Goal: Task Accomplishment & Management: Complete application form

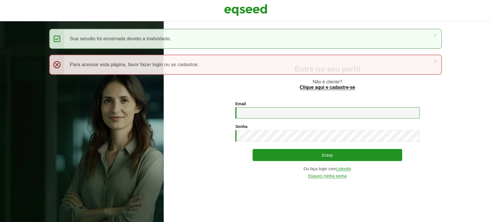
type input "**********"
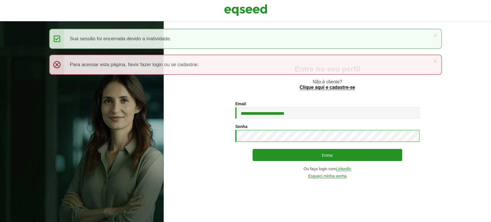
click at [225, 137] on section "**********" at bounding box center [327, 140] width 304 height 77
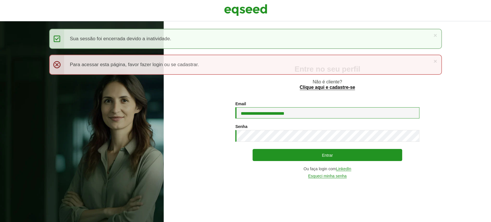
drag, startPoint x: 310, startPoint y: 114, endPoint x: 219, endPoint y: 91, distance: 94.6
click at [218, 92] on div "**********" at bounding box center [327, 121] width 327 height 201
type input "**********"
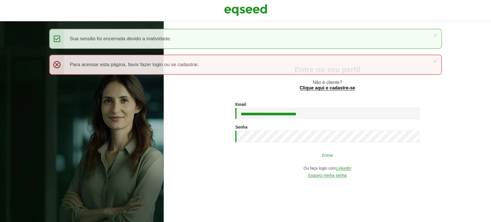
click at [327, 157] on button "Entrar" at bounding box center [328, 155] width 150 height 11
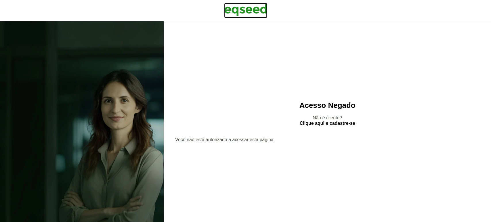
click at [247, 12] on img at bounding box center [245, 10] width 43 height 14
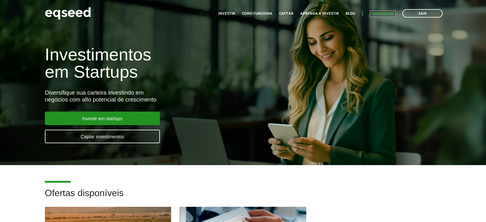
click at [389, 14] on link "Minha conta" at bounding box center [383, 14] width 26 height 4
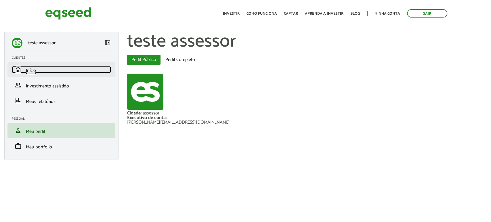
click at [24, 70] on link "home Início" at bounding box center [61, 69] width 99 height 7
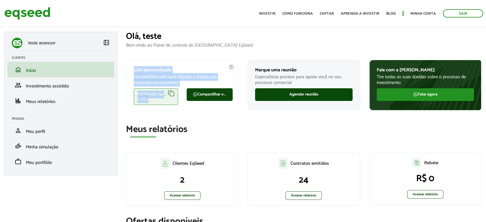
drag, startPoint x: 129, startPoint y: 66, endPoint x: 232, endPoint y: 105, distance: 109.4
click at [232, 105] on div "Link personalizado Compartilhe com seus clientes e receba sua comissão corretam…" at bounding box center [182, 85] width 113 height 51
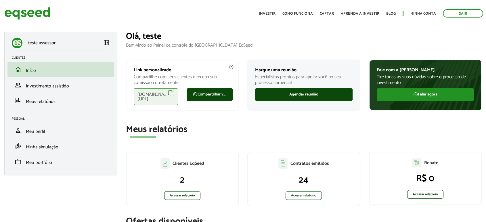
click at [218, 125] on h2 "Meus relatórios" at bounding box center [304, 130] width 356 height 10
click at [170, 92] on div "[DOMAIN_NAME][URL]" at bounding box center [156, 96] width 44 height 17
click at [302, 92] on link "Agendar reunião" at bounding box center [304, 94] width 98 height 13
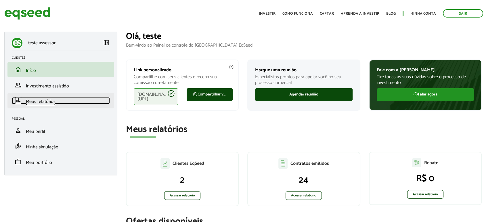
click at [36, 102] on span "Meus relatórios" at bounding box center [41, 102] width 30 height 8
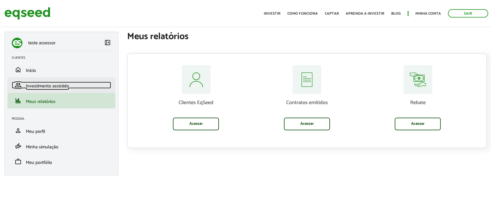
click at [52, 87] on span "Investimento assistido" at bounding box center [47, 86] width 43 height 8
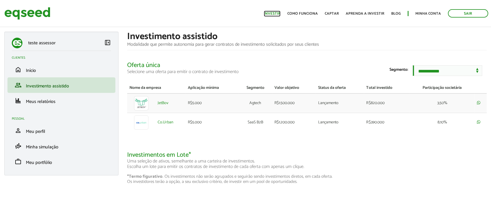
click at [276, 13] on link "Investir" at bounding box center [272, 14] width 17 height 4
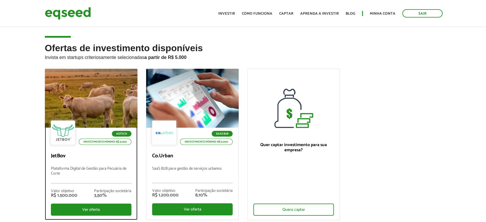
click at [98, 108] on div at bounding box center [91, 98] width 111 height 71
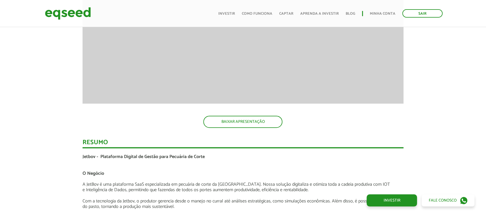
scroll to position [959, 0]
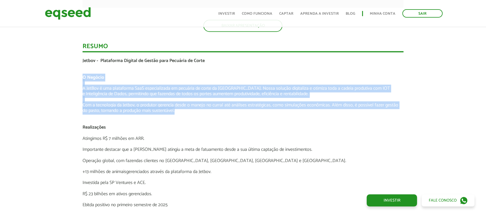
drag, startPoint x: 77, startPoint y: 73, endPoint x: 239, endPoint y: 108, distance: 165.1
click at [239, 108] on div "Novidades Análise da Oferta 1 Lançamento ao vivo | JetBov Apresentação aos inve…" at bounding box center [243, 95] width 495 height 1277
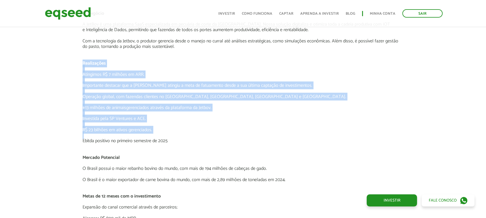
drag, startPoint x: 78, startPoint y: 60, endPoint x: 242, endPoint y: 133, distance: 179.3
click at [242, 133] on div "Novidades Análise da Oferta 1 Lançamento ao vivo | JetBov Apresentação aos inve…" at bounding box center [243, 31] width 330 height 1277
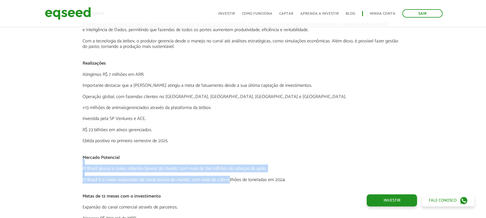
drag, startPoint x: 78, startPoint y: 159, endPoint x: 232, endPoint y: 172, distance: 154.7
click at [228, 180] on div "Novidades Análise da Oferta 1 Lançamento ao vivo | JetBov Apresentação aos inve…" at bounding box center [243, 31] width 330 height 1277
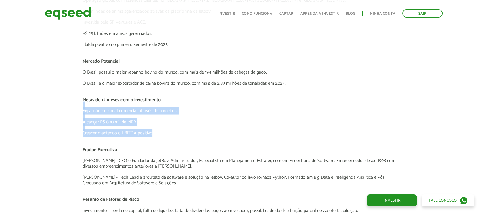
drag, startPoint x: 80, startPoint y: 101, endPoint x: 173, endPoint y: 138, distance: 99.2
drag, startPoint x: 64, startPoint y: 148, endPoint x: 213, endPoint y: 184, distance: 152.3
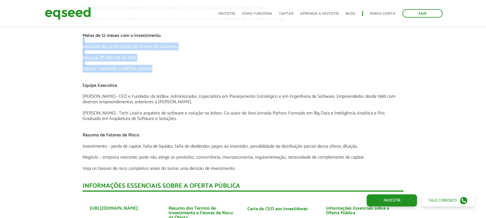
scroll to position [1247, 0]
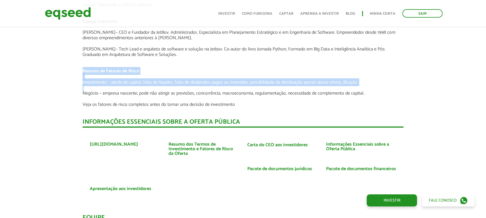
drag, startPoint x: 69, startPoint y: 72, endPoint x: 297, endPoint y: 87, distance: 228.6
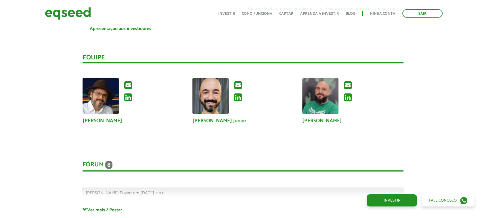
scroll to position [1534, 0]
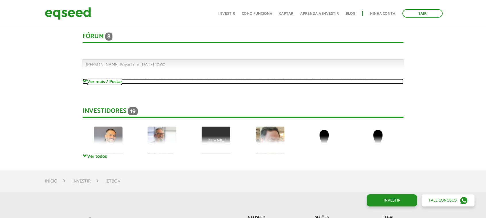
click at [97, 80] on link "Ver mais / Postar" at bounding box center [243, 81] width 321 height 5
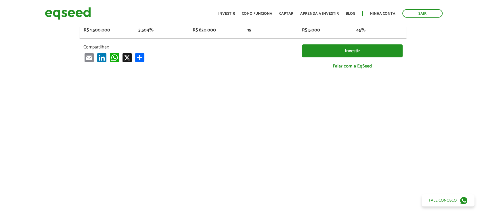
scroll to position [0, 0]
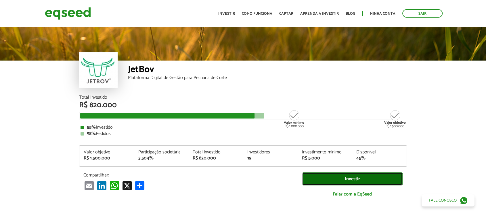
click at [351, 178] on link "Investir" at bounding box center [352, 178] width 101 height 13
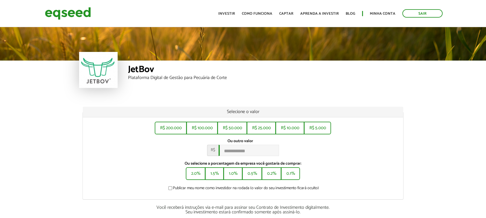
click at [241, 160] on div "R$ 200.000 R$ 100.000 R$ 50.000 R$ 25.000 R$ 10.000 R$ 5.000 Ou outro valor * R…" at bounding box center [243, 158] width 321 height 82
drag, startPoint x: 238, startPoint y: 144, endPoint x: 239, endPoint y: 148, distance: 4.0
click at [238, 144] on div "Ou outro valor * R$" at bounding box center [243, 146] width 312 height 17
click at [239, 148] on input "Ou outro valor *" at bounding box center [249, 149] width 60 height 11
click at [337, 152] on div "Ou outro valor * R$" at bounding box center [243, 146] width 312 height 17
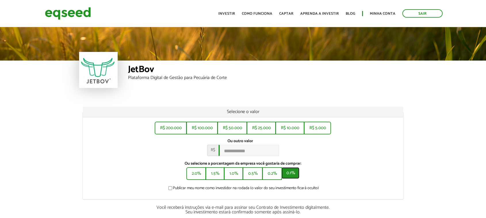
click at [290, 176] on button "0.1%" at bounding box center [291, 173] width 18 height 12
click at [292, 176] on button "0.1%" at bounding box center [291, 173] width 18 height 12
click at [275, 178] on button "0.2%" at bounding box center [271, 173] width 18 height 12
click at [253, 174] on button "0.5%" at bounding box center [252, 173] width 19 height 12
click at [235, 173] on button "1.0%" at bounding box center [233, 173] width 18 height 12
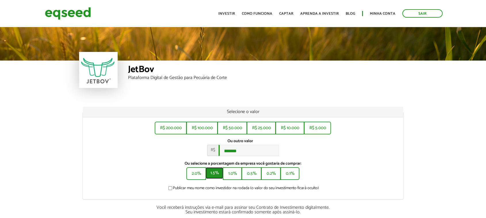
click at [213, 173] on button "1.5%" at bounding box center [215, 173] width 18 height 12
click at [196, 174] on button "2.0%" at bounding box center [195, 173] width 18 height 12
click at [239, 174] on button "1.0%" at bounding box center [233, 173] width 18 height 12
drag, startPoint x: 250, startPoint y: 172, endPoint x: 266, endPoint y: 176, distance: 16.8
click at [252, 173] on button "0.5%" at bounding box center [252, 173] width 19 height 12
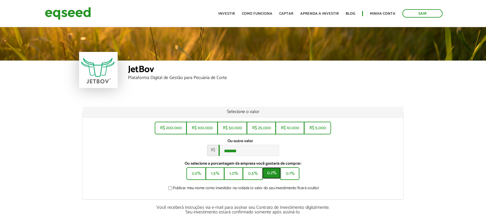
drag, startPoint x: 280, startPoint y: 174, endPoint x: 315, endPoint y: 169, distance: 35.8
click at [280, 174] on button "0.2%" at bounding box center [271, 173] width 18 height 12
type input "******"
click at [381, 9] on ul "Início Investir Como funciona Captar Aprenda a investir Blog Minha conta Sair" at bounding box center [330, 13] width 230 height 8
click at [381, 12] on link "Minha conta" at bounding box center [383, 14] width 26 height 4
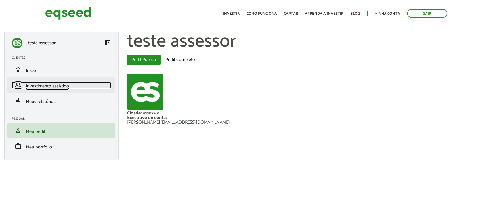
click at [45, 87] on span "Investimento assistido" at bounding box center [47, 86] width 43 height 8
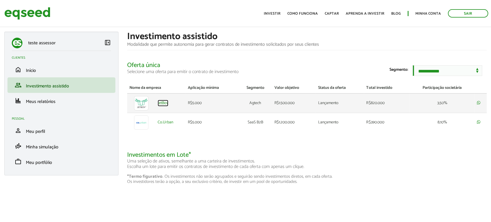
click at [162, 105] on link "JetBov" at bounding box center [163, 103] width 11 height 4
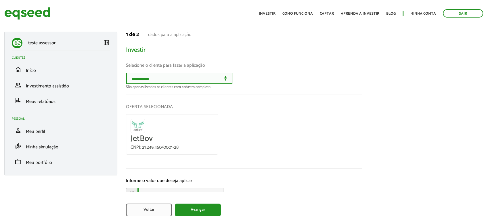
click at [201, 81] on select "**********" at bounding box center [179, 78] width 106 height 11
select select "******"
click at [126, 73] on select "**********" at bounding box center [179, 78] width 106 height 11
click at [195, 83] on select "**********" at bounding box center [179, 78] width 106 height 11
click at [300, 80] on div "**********" at bounding box center [244, 81] width 236 height 16
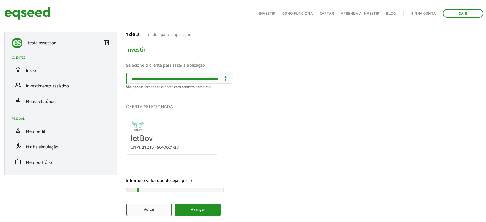
scroll to position [31, 0]
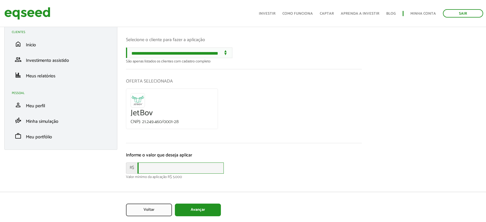
click at [151, 167] on input "text" at bounding box center [181, 168] width 86 height 11
type input "****"
click at [200, 212] on button "Avançar" at bounding box center [198, 210] width 46 height 13
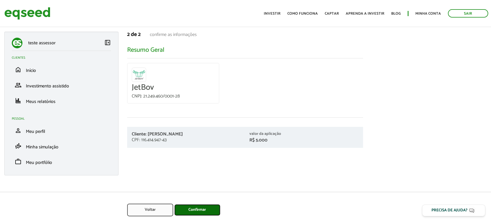
click at [201, 211] on button "Confirmar" at bounding box center [197, 210] width 46 height 12
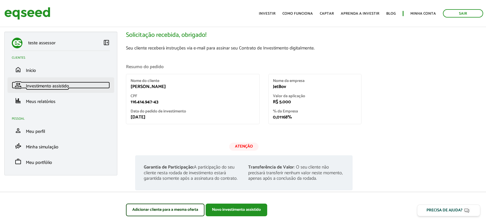
click at [60, 88] on span "Investimento assistido" at bounding box center [47, 86] width 43 height 8
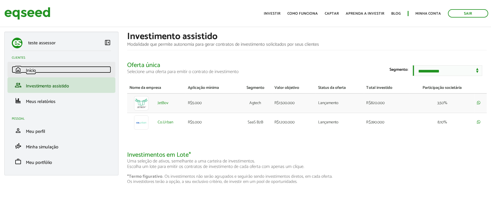
click at [35, 68] on span "Início" at bounding box center [31, 71] width 10 height 8
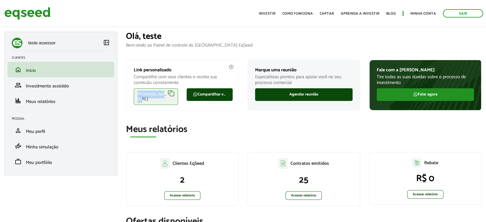
drag, startPoint x: 127, startPoint y: 98, endPoint x: 168, endPoint y: 97, distance: 41.7
click at [168, 97] on div "Link personalizado Compartilhe com seus clientes e receba sua comissão corretam…" at bounding box center [182, 85] width 113 height 51
click at [170, 96] on div "[DOMAIN_NAME][URL]" at bounding box center [156, 96] width 44 height 17
click at [424, 13] on link "Minha conta" at bounding box center [424, 14] width 26 height 4
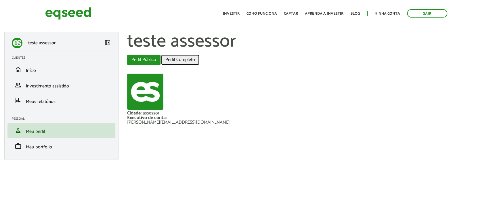
click at [179, 57] on link "Perfil Completo" at bounding box center [180, 60] width 38 height 10
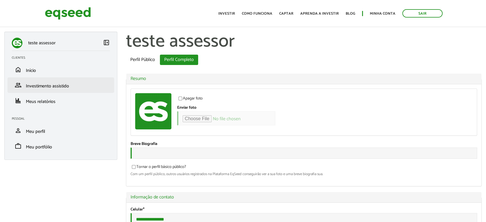
type input "**********"
click at [34, 86] on span "Investimento assistido" at bounding box center [47, 86] width 43 height 8
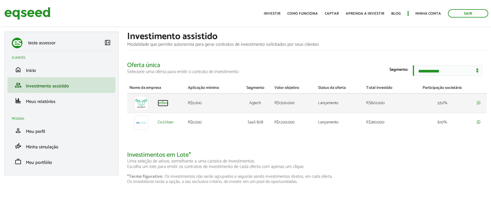
click at [165, 105] on link "JetBov" at bounding box center [163, 103] width 11 height 4
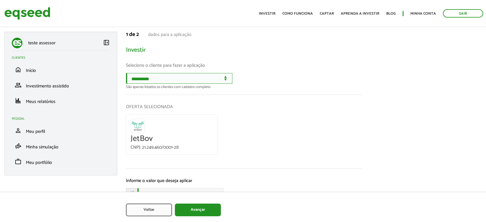
click at [221, 74] on select "**********" at bounding box center [179, 78] width 106 height 11
click at [315, 124] on div "OFERTA SELECIONADA JetBov CNPJ: 21.249.460/0001-28" at bounding box center [244, 132] width 236 height 74
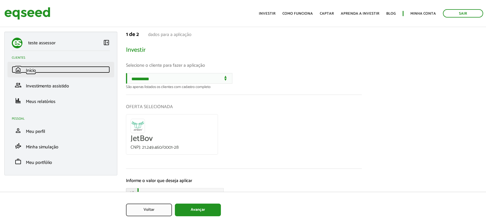
click at [27, 69] on span "Início" at bounding box center [31, 71] width 10 height 8
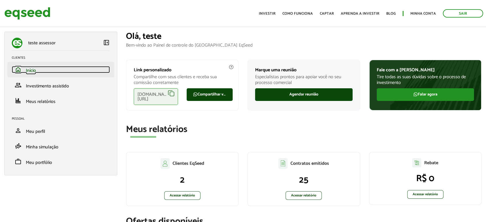
click at [35, 66] on link "home Início" at bounding box center [61, 69] width 98 height 7
click at [54, 68] on link "home Início" at bounding box center [61, 69] width 98 height 7
click at [24, 64] on li "home Início" at bounding box center [60, 70] width 107 height 16
click at [28, 69] on span "Início" at bounding box center [31, 71] width 10 height 8
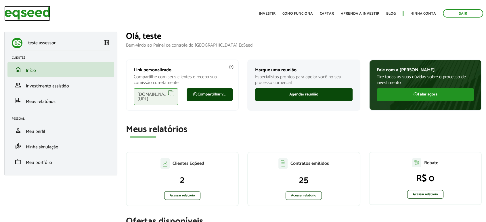
click at [30, 13] on img at bounding box center [27, 13] width 46 height 15
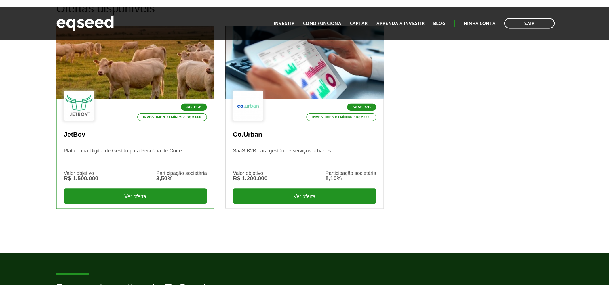
scroll to position [96, 0]
